Goal: Information Seeking & Learning: Learn about a topic

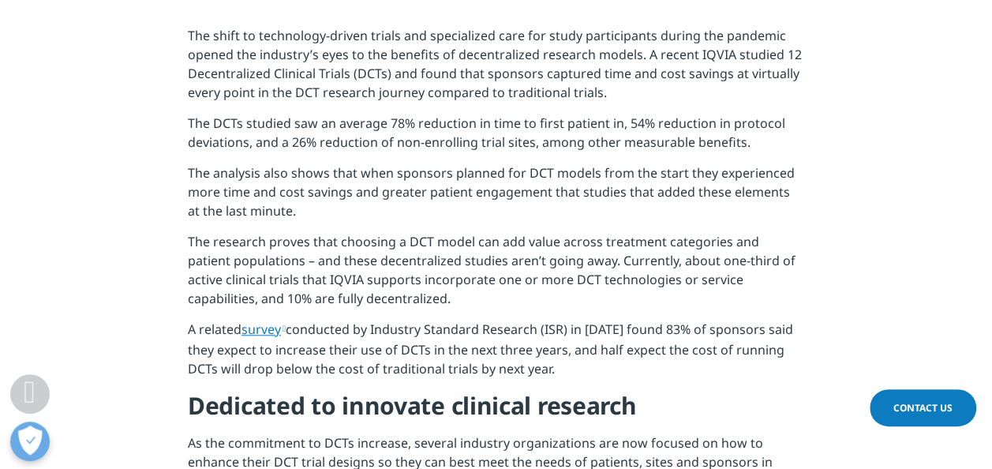
scroll to position [634, 0]
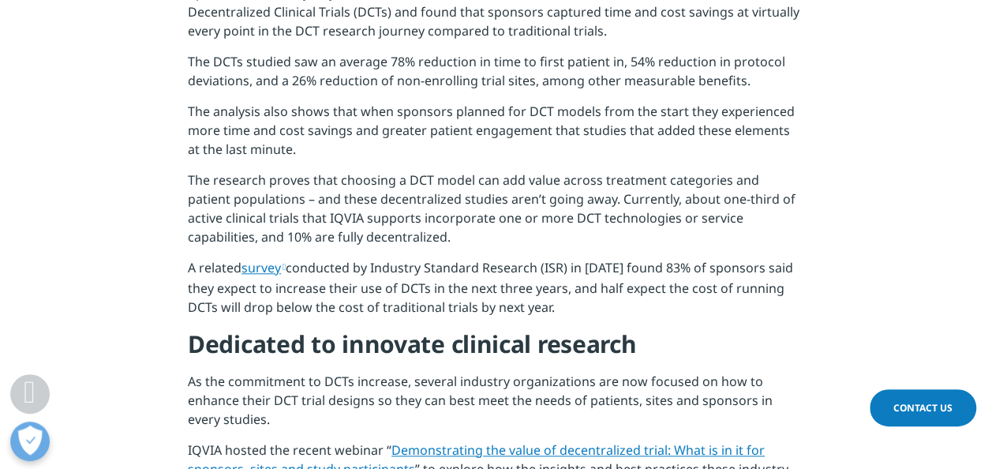
drag, startPoint x: 997, startPoint y: 99, endPoint x: 955, endPoint y: 181, distance: 92.1
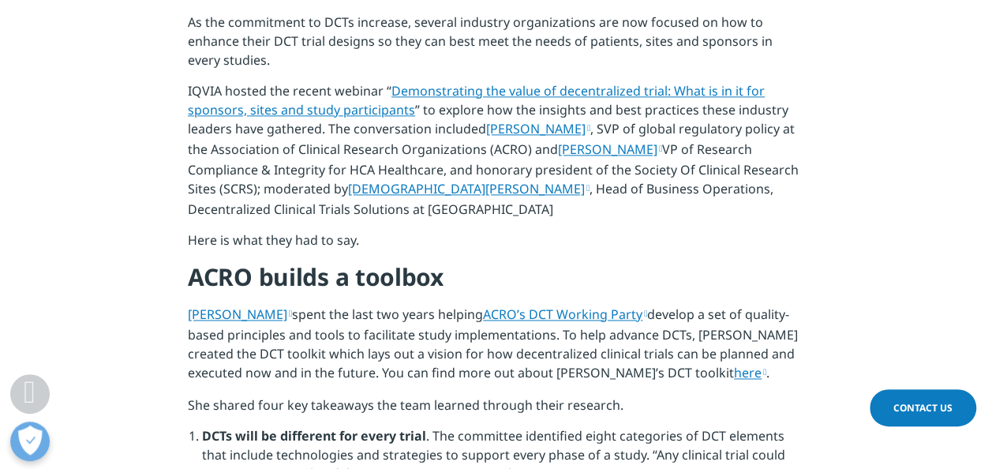
scroll to position [988, 0]
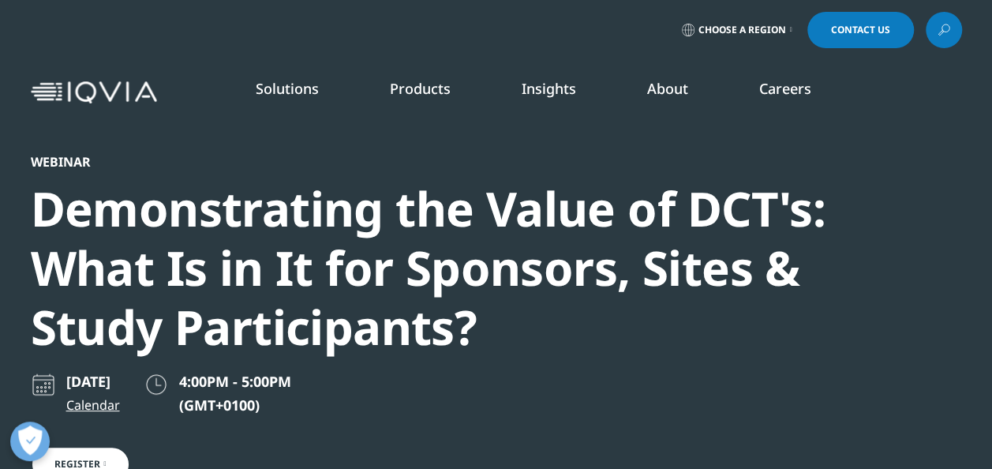
click at [88, 365] on link "Decentralized Trials" at bounding box center [92, 361] width 106 height 16
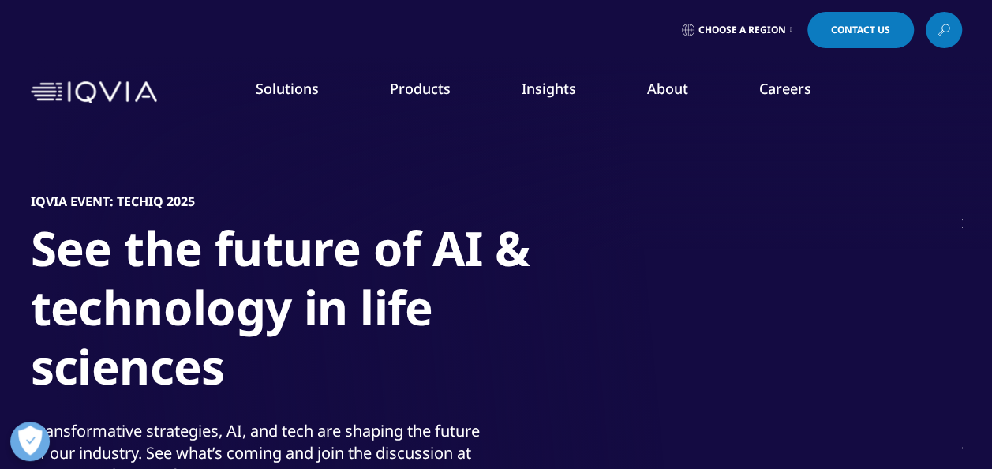
scroll to position [259, 0]
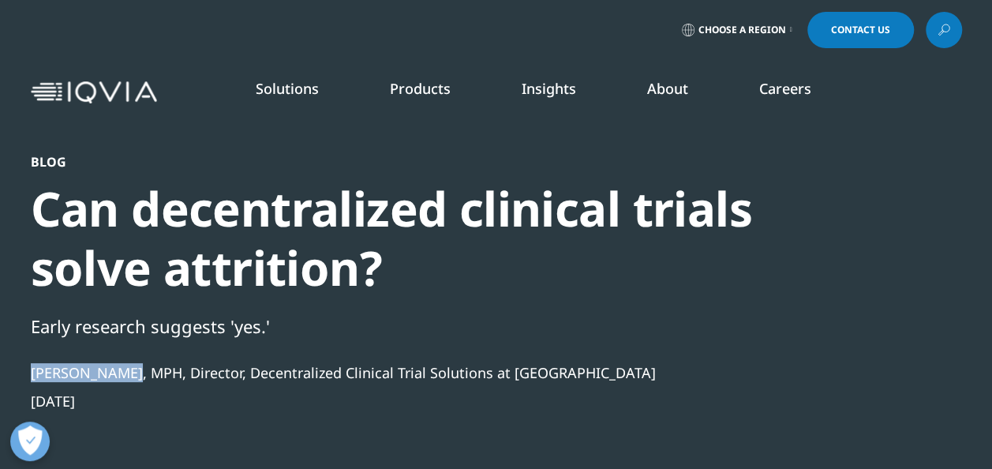
drag, startPoint x: 118, startPoint y: 372, endPoint x: 24, endPoint y: 374, distance: 93.9
click at [24, 374] on section "Blog Can decentralized clinical trials solve attrition? Early research suggests…" at bounding box center [496, 305] width 992 height 610
drag, startPoint x: 24, startPoint y: 374, endPoint x: 38, endPoint y: 376, distance: 14.3
copy div "Katy Preciado"
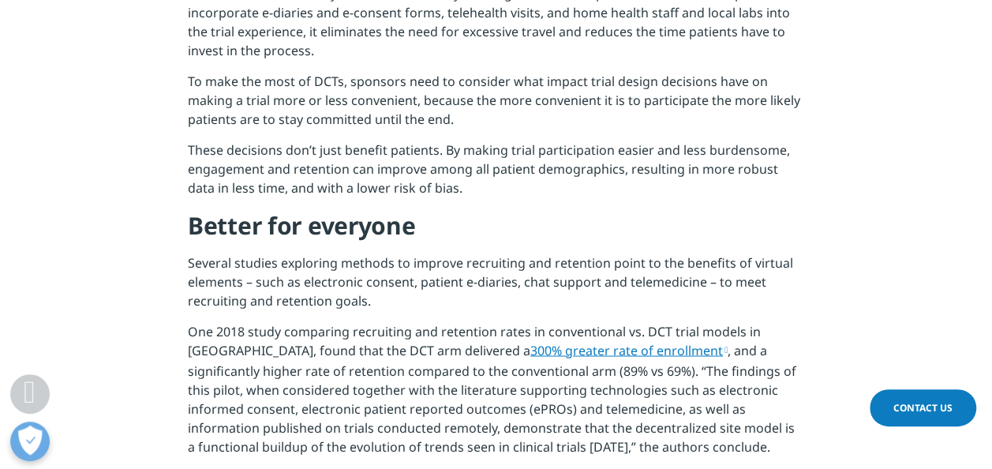
scroll to position [1292, 0]
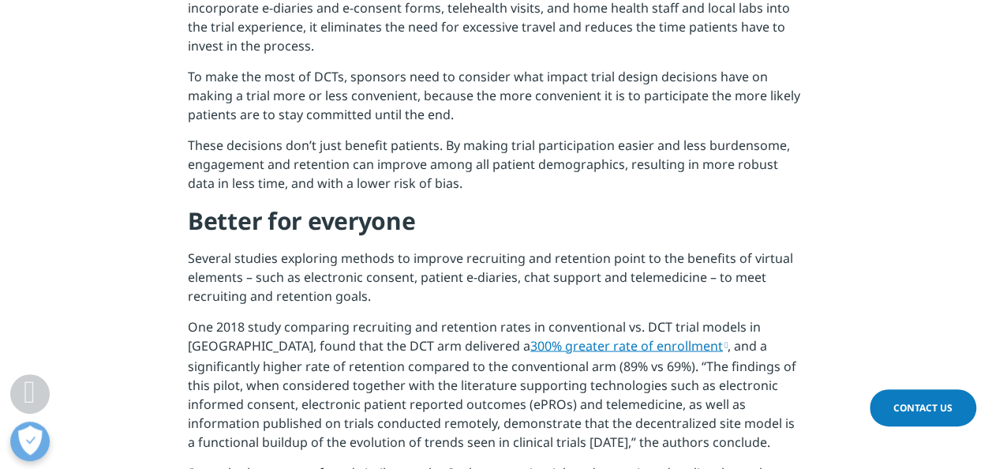
click at [555, 349] on link "300% greater rate of enrollment" at bounding box center [628, 344] width 197 height 17
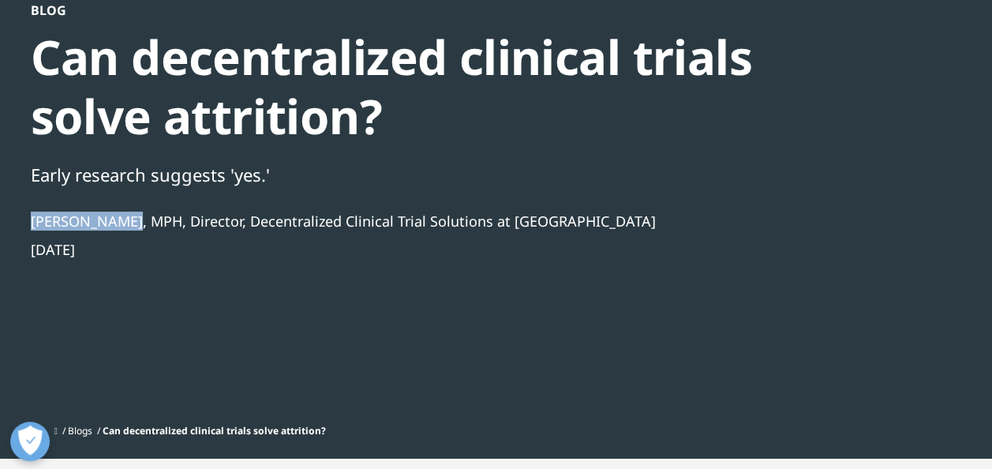
scroll to position [155, 0]
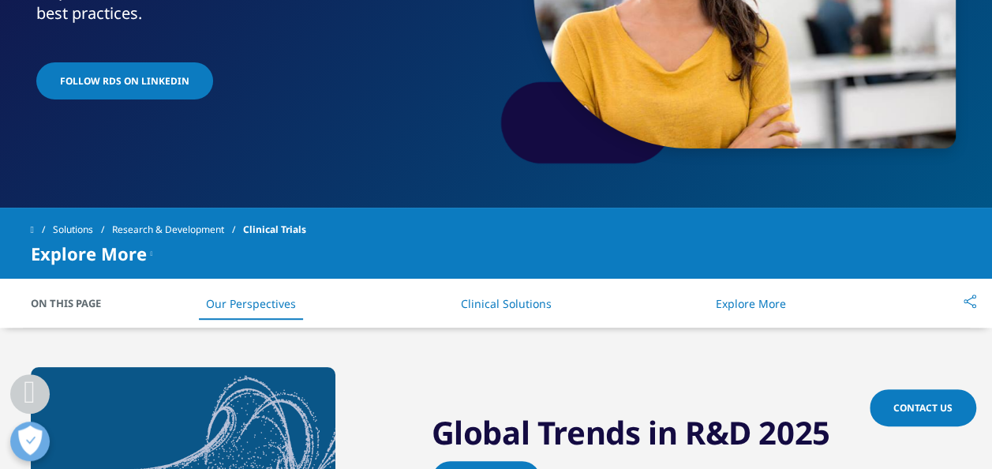
scroll to position [226, 0]
